Goal: Find contact information: Find contact information

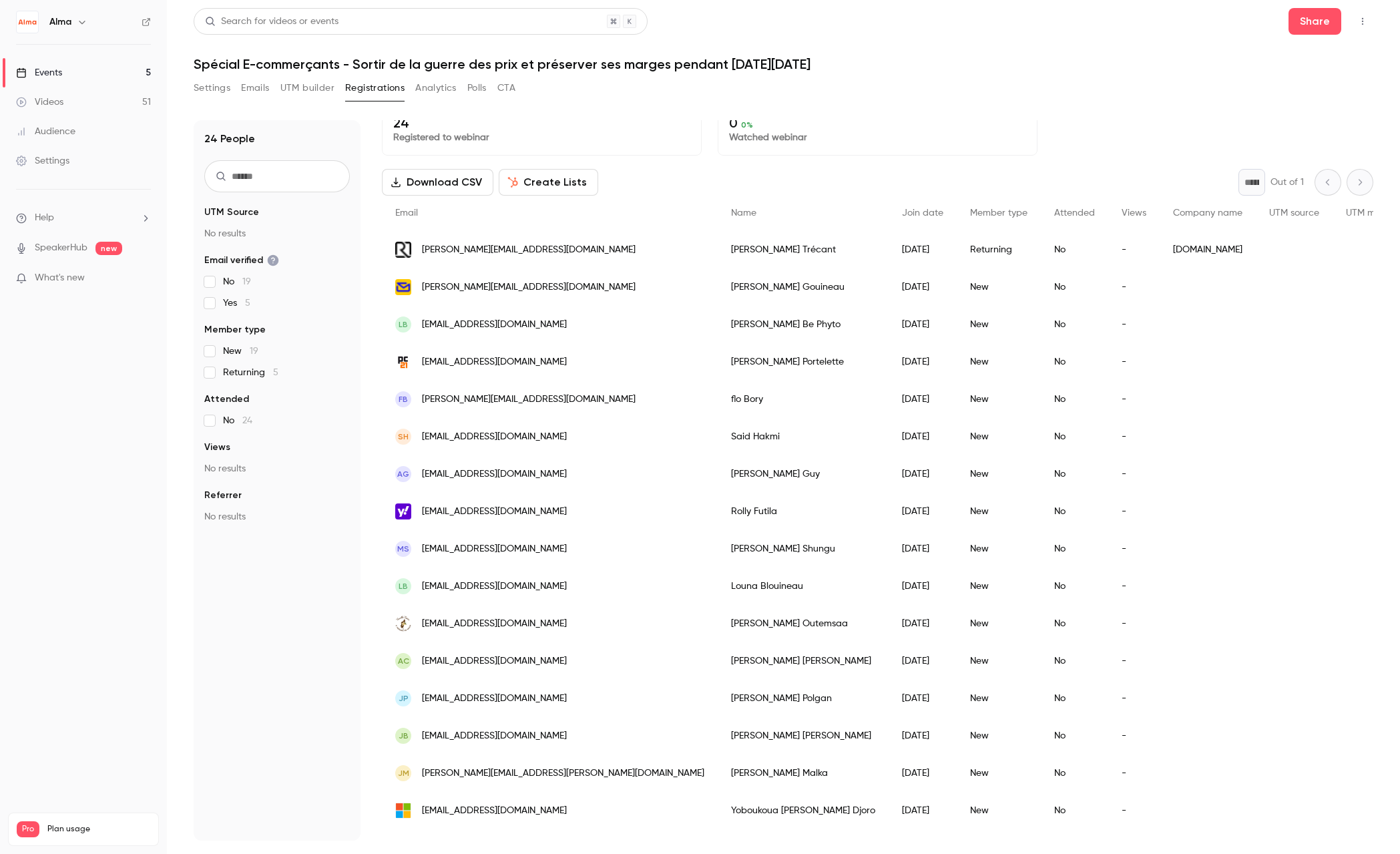
scroll to position [43, 0]
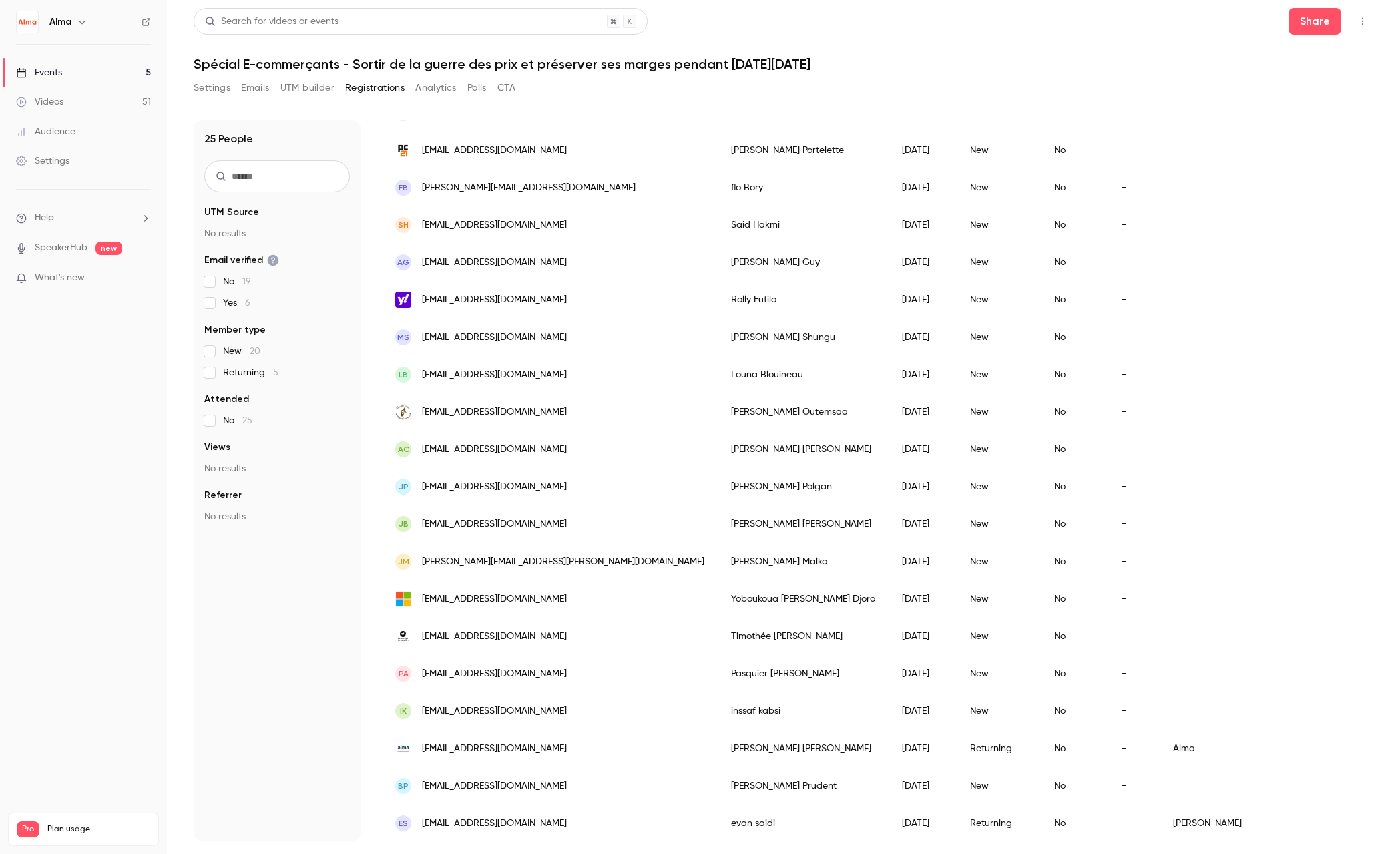
scroll to position [292, 0]
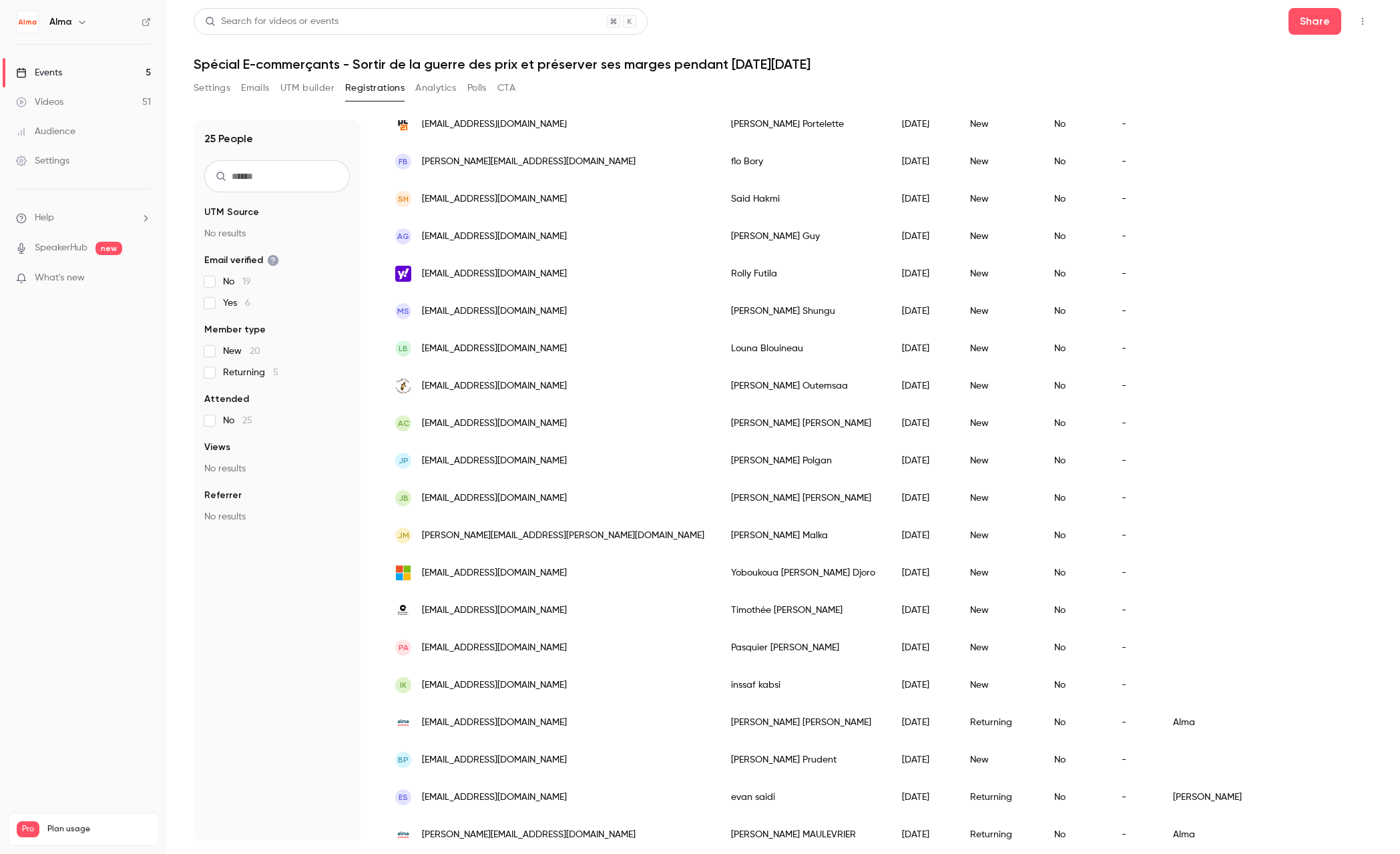
click at [538, 368] on div "[EMAIL_ADDRESS][DOMAIN_NAME]" at bounding box center [550, 386] width 336 height 38
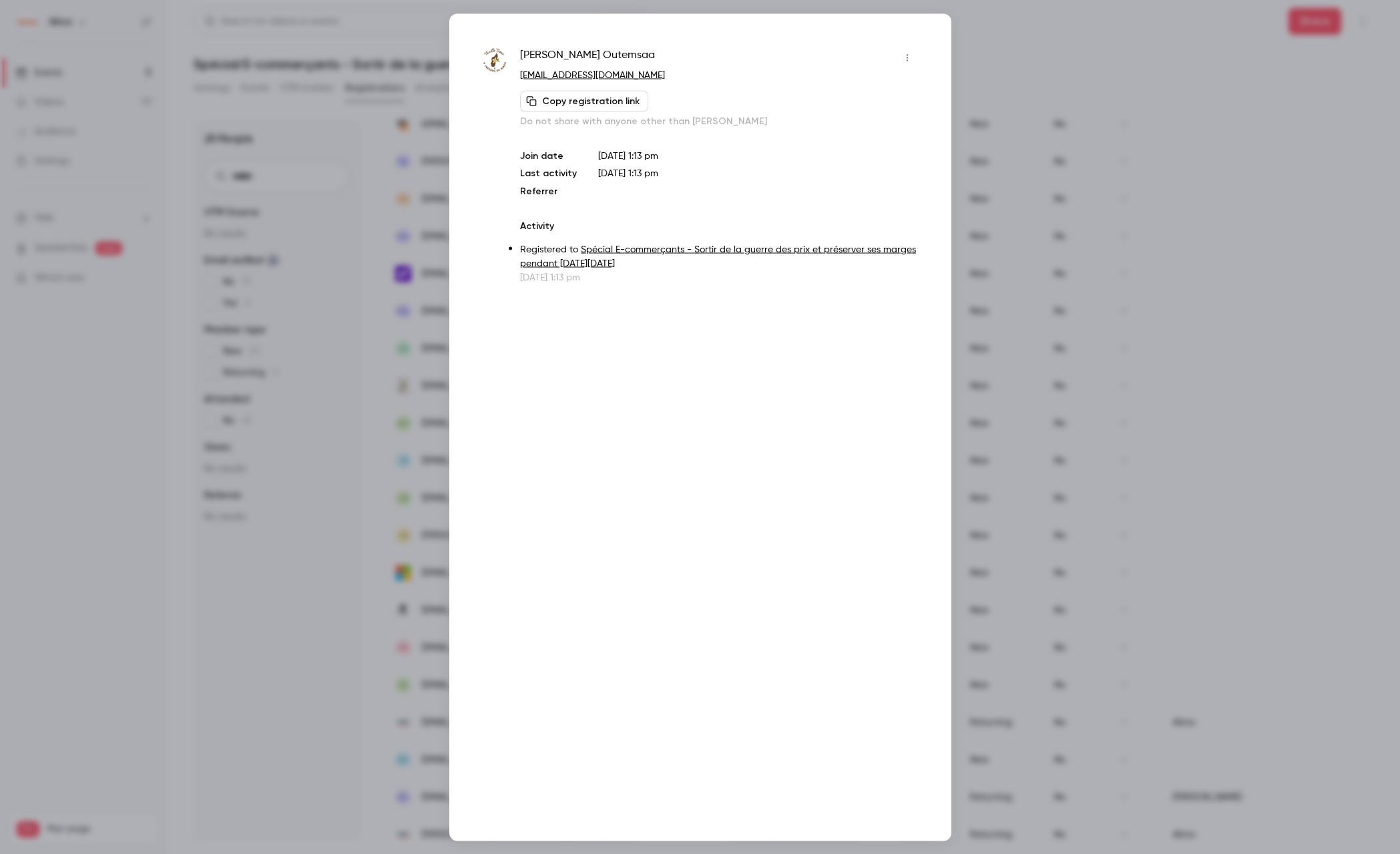
click at [1065, 83] on div at bounding box center [700, 427] width 1400 height 854
